Goal: Information Seeking & Learning: Find specific fact

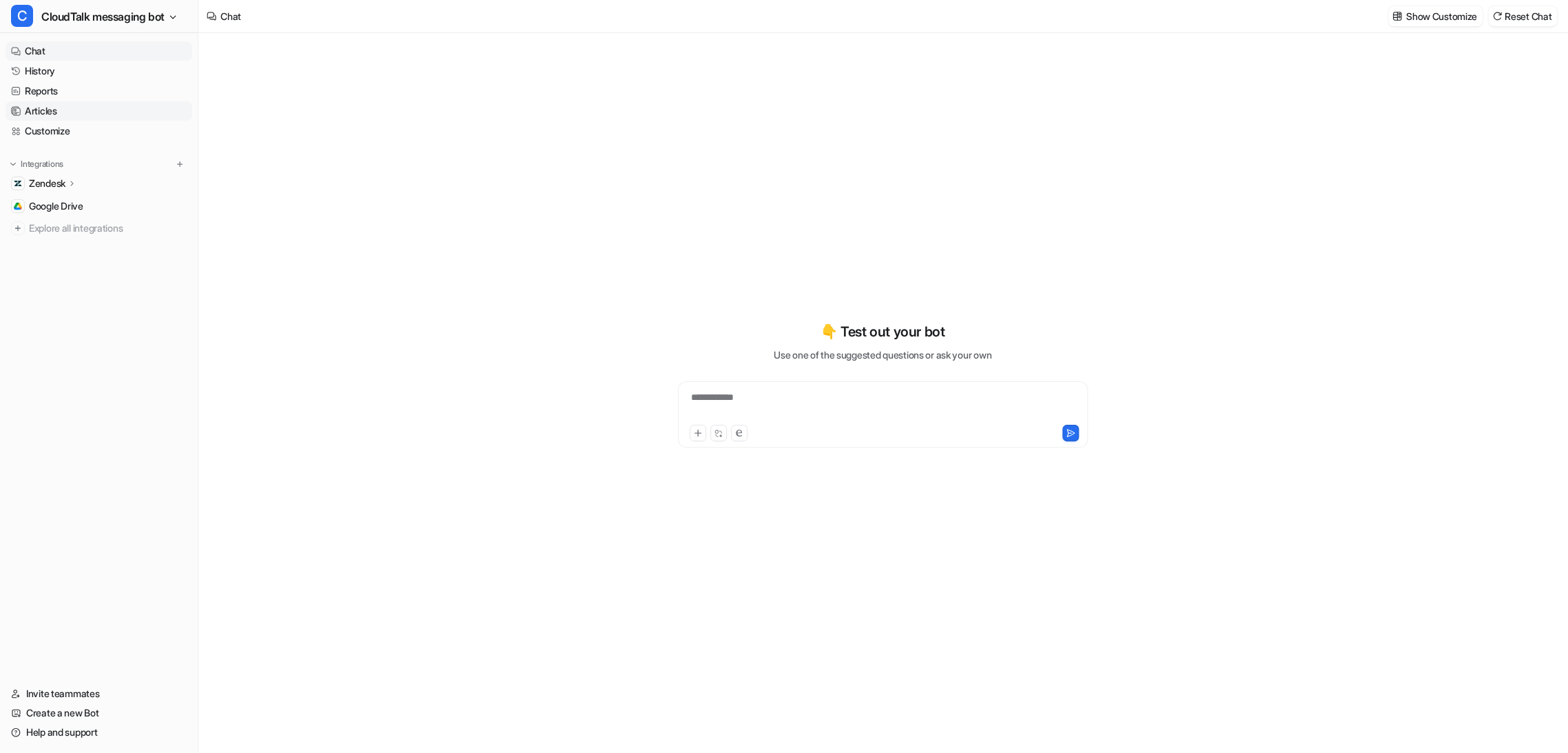
type textarea "**********"
click at [54, 71] on link "History" at bounding box center [99, 71] width 187 height 19
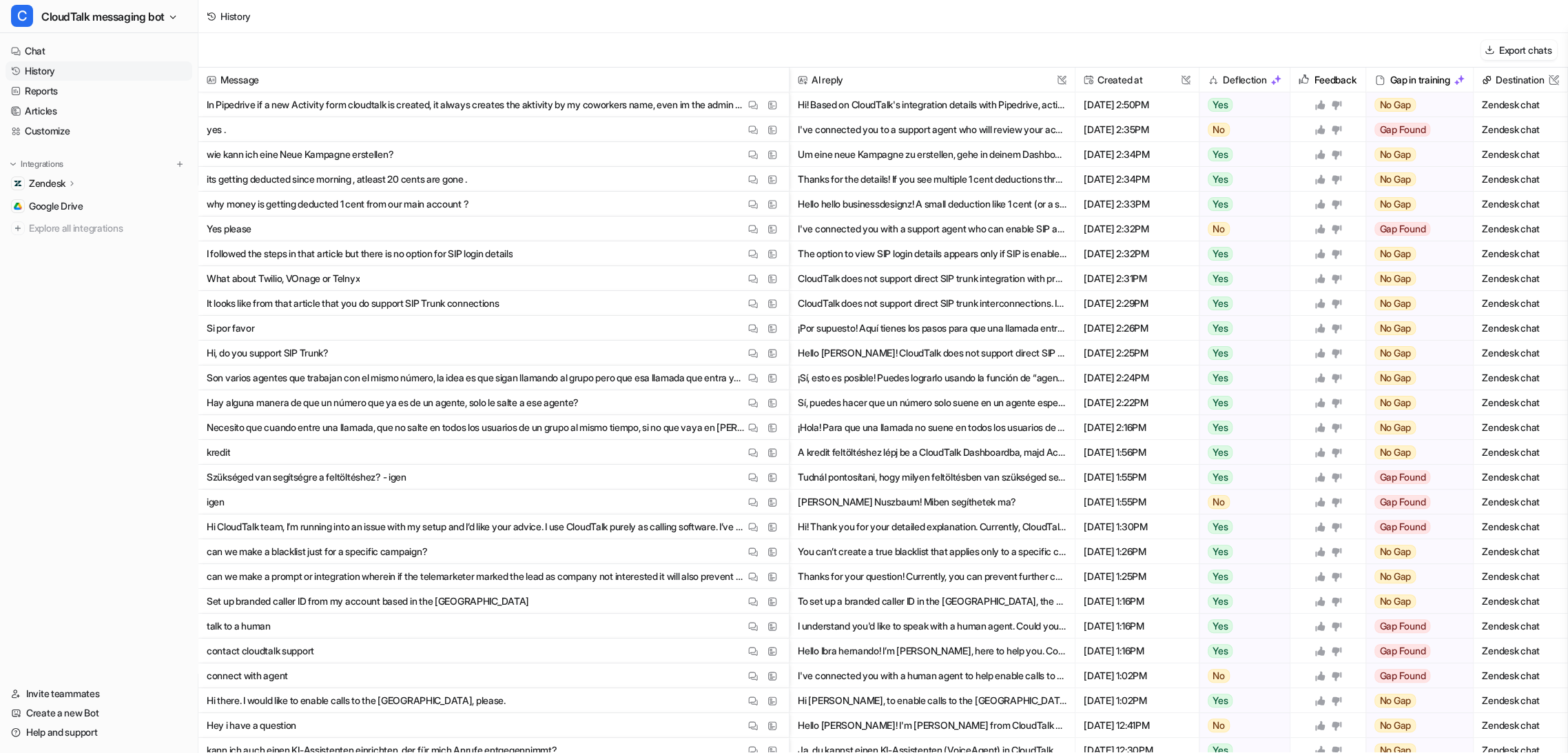
drag, startPoint x: 1121, startPoint y: 352, endPoint x: 1152, endPoint y: 349, distance: 31.1
click at [1152, 349] on span "[DATE] 2:25PM" at bounding box center [1136, 353] width 112 height 24
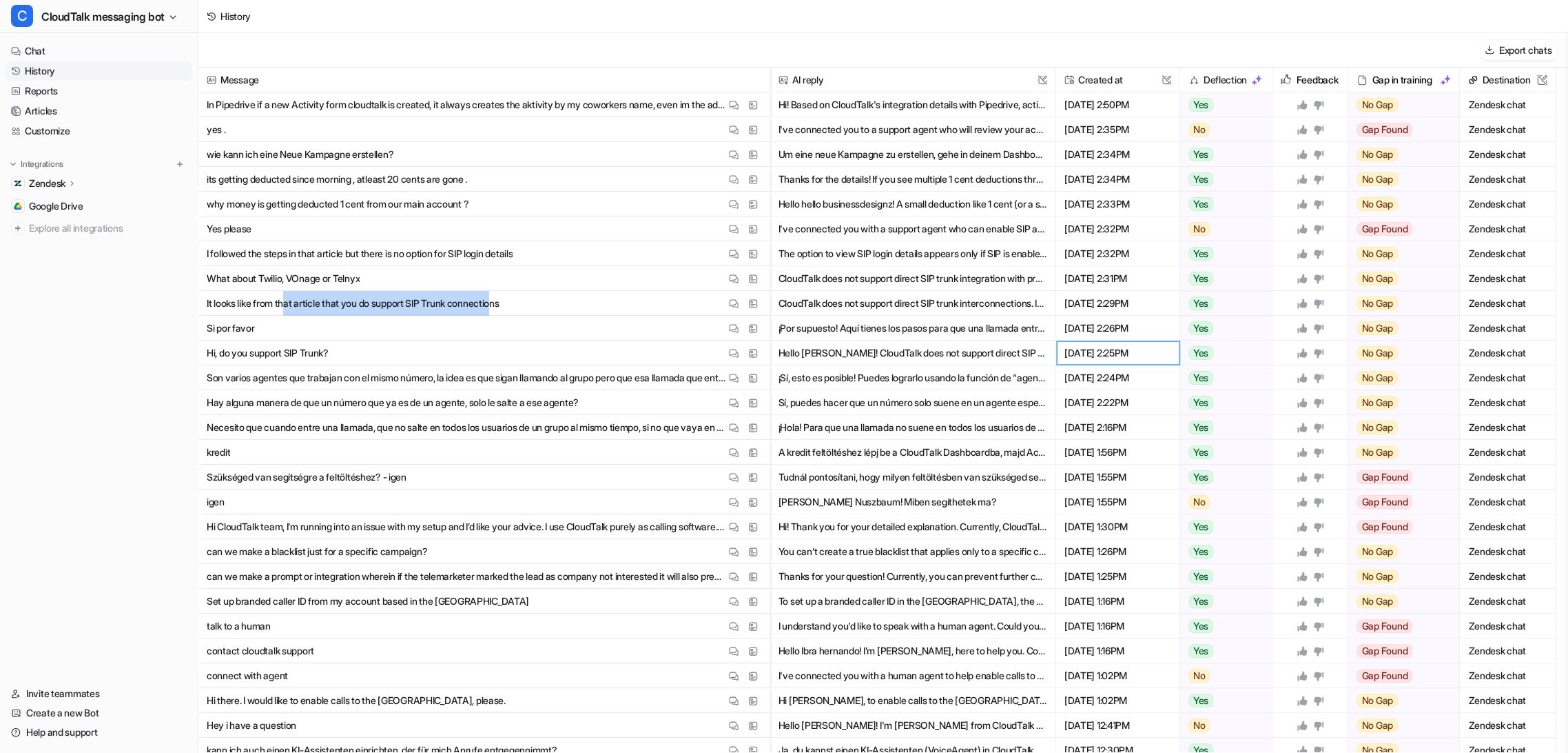
drag, startPoint x: 290, startPoint y: 303, endPoint x: 510, endPoint y: 307, distance: 220.0
click at [500, 307] on p "It looks like from that article that you do support SIP Trunk connections" at bounding box center [353, 303] width 293 height 24
click at [729, 274] on img at bounding box center [733, 279] width 10 height 10
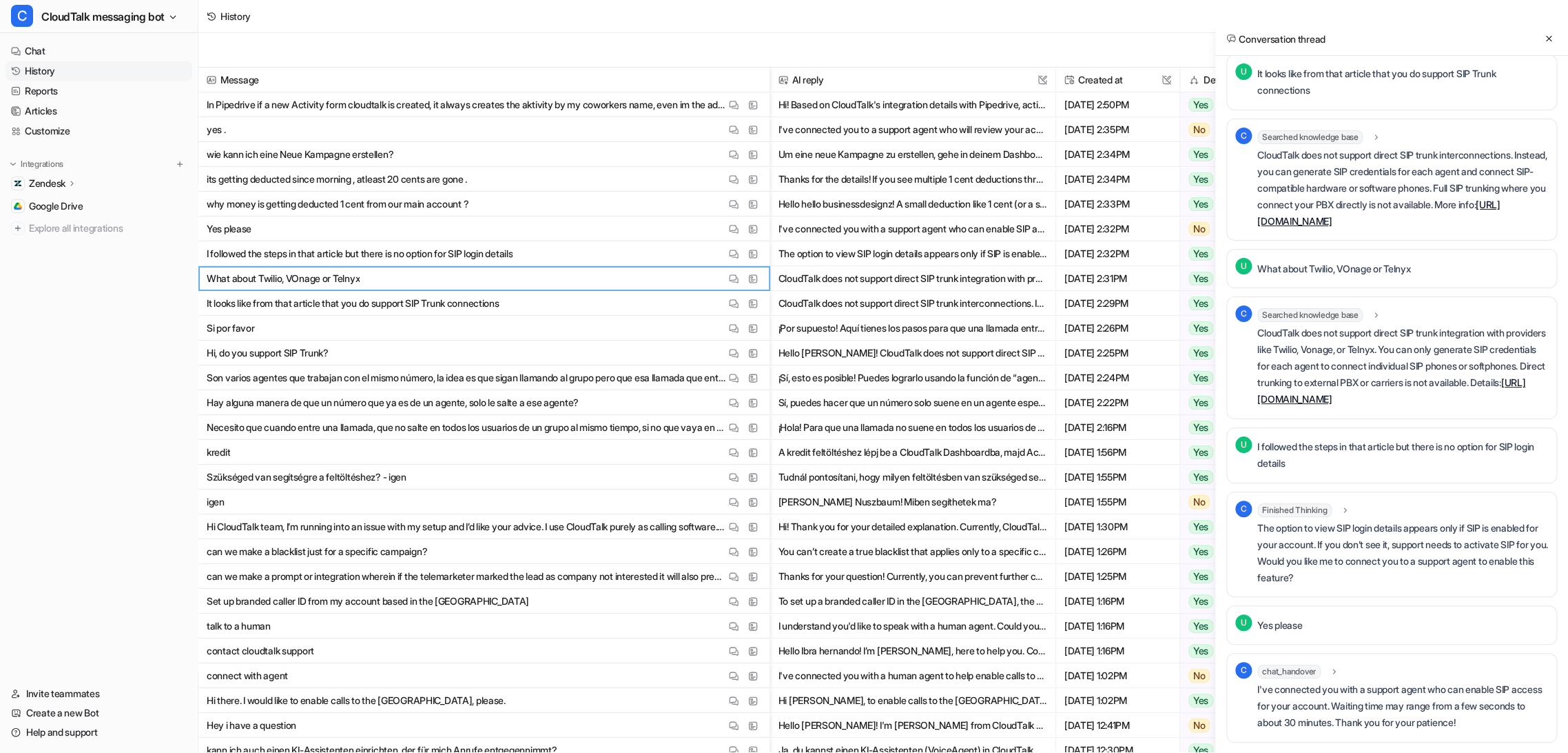
scroll to position [950, 0]
